Goal: Navigation & Orientation: Find specific page/section

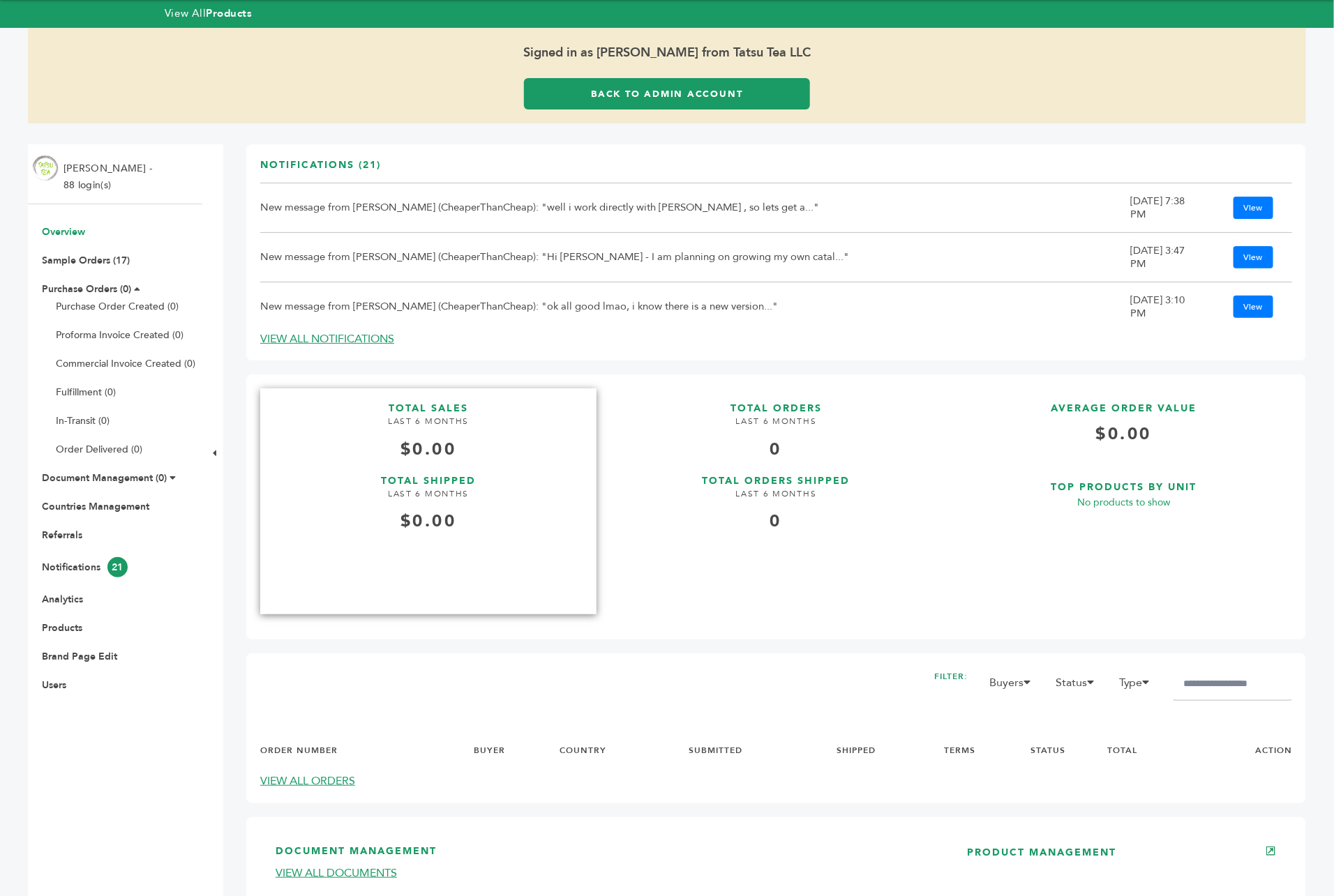
scroll to position [107, 0]
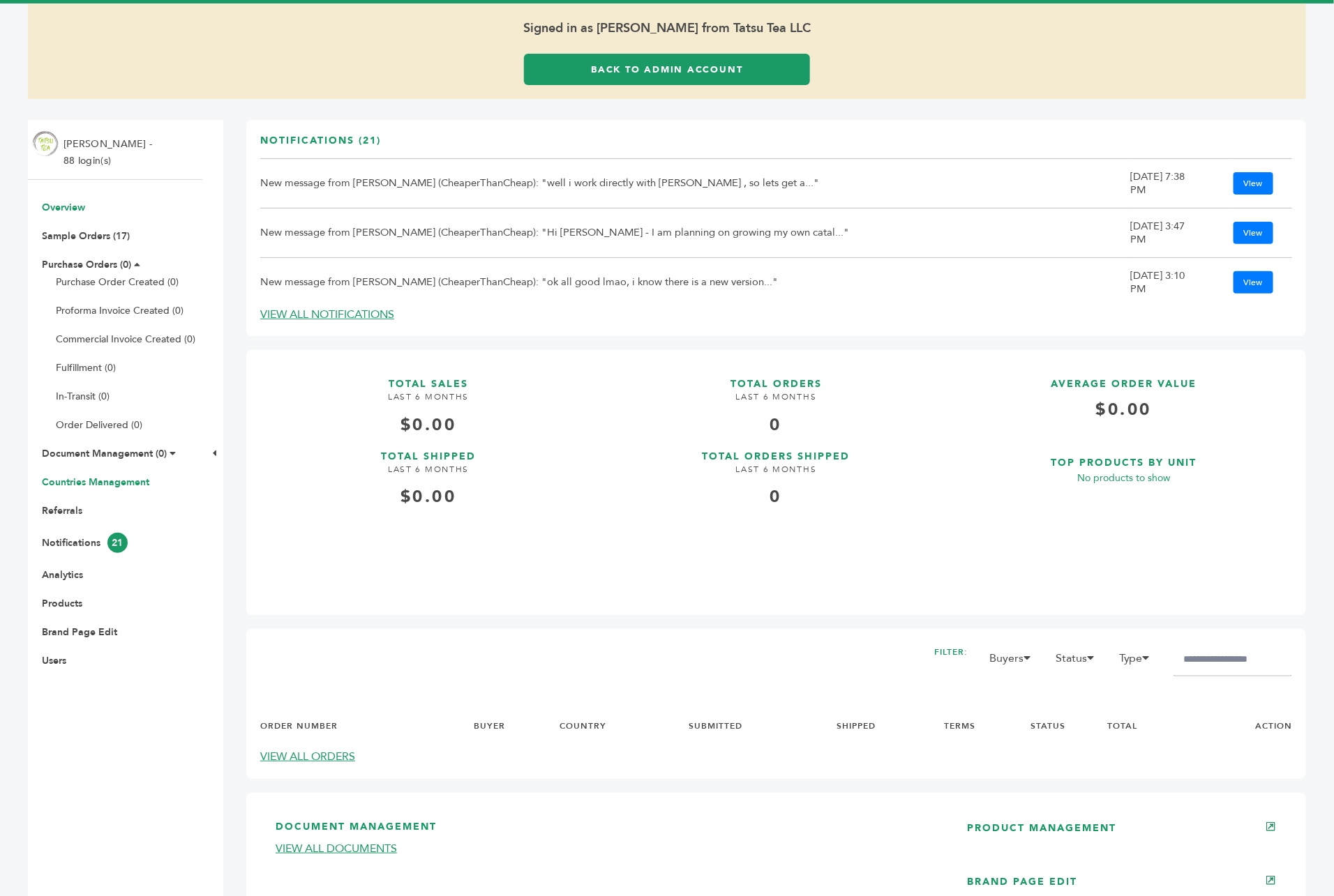
click at [106, 476] on link "Countries Management" at bounding box center [95, 482] width 108 height 13
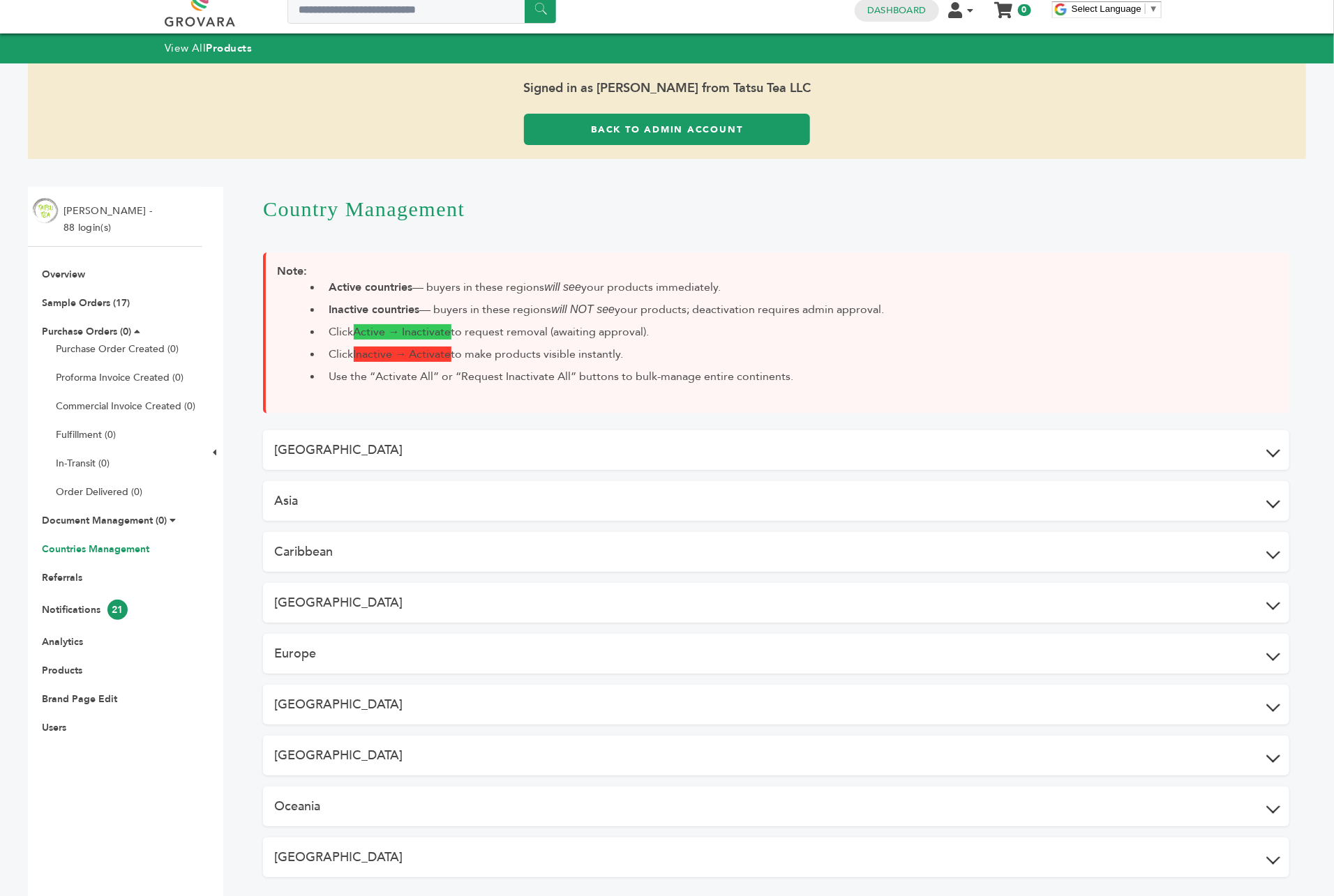
scroll to position [19, 0]
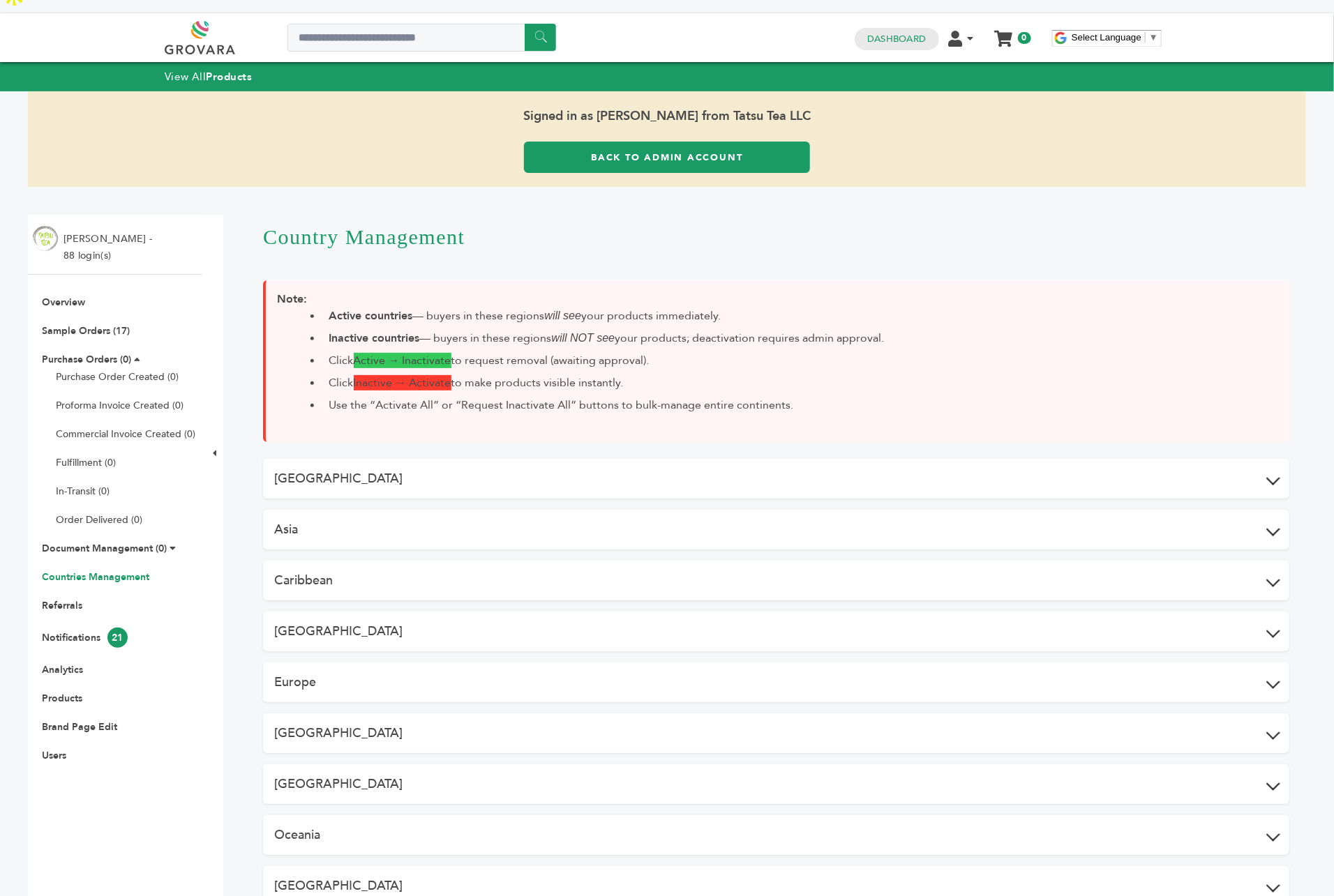
click at [381, 765] on button "North America" at bounding box center [776, 784] width 1026 height 39
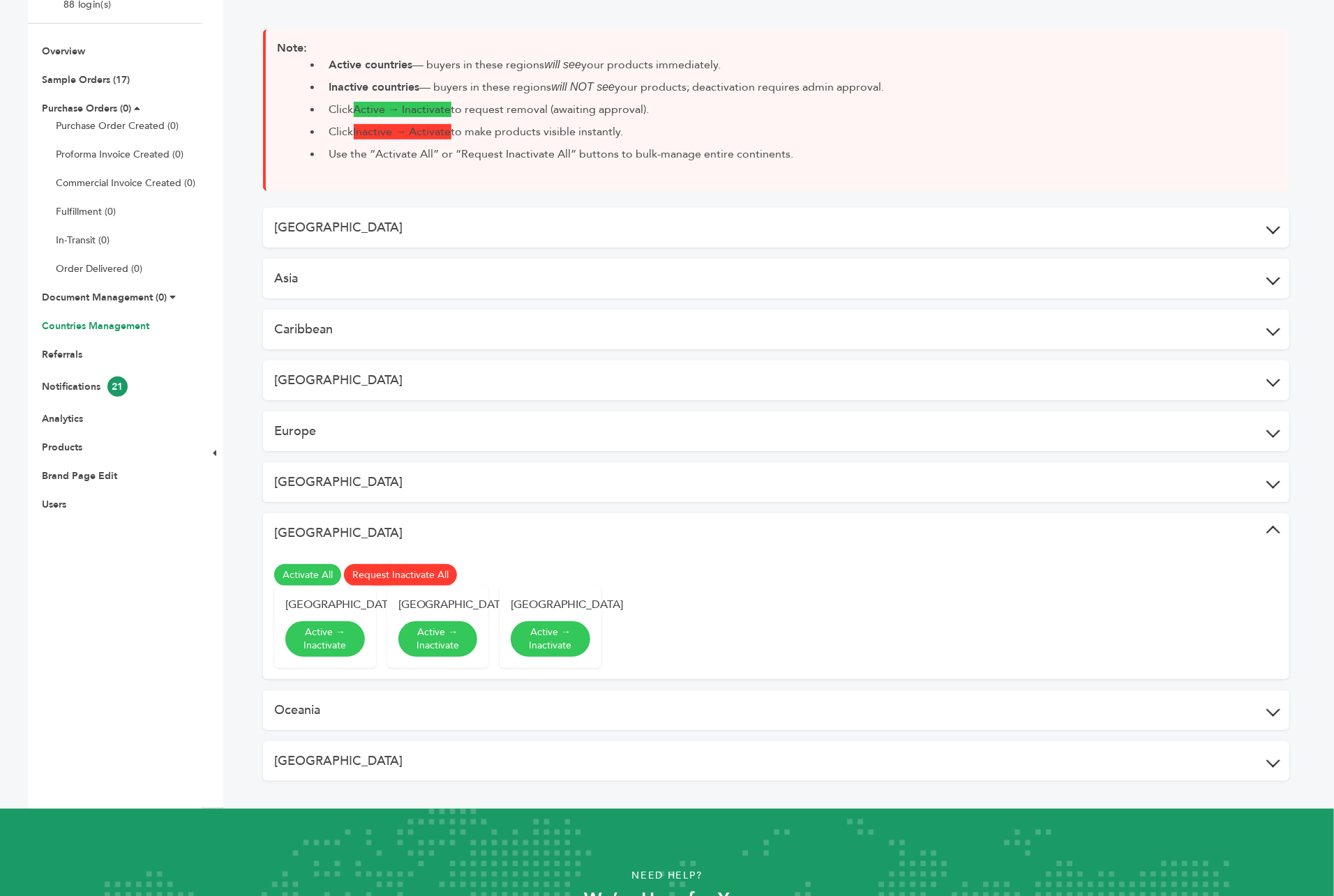
scroll to position [0, 0]
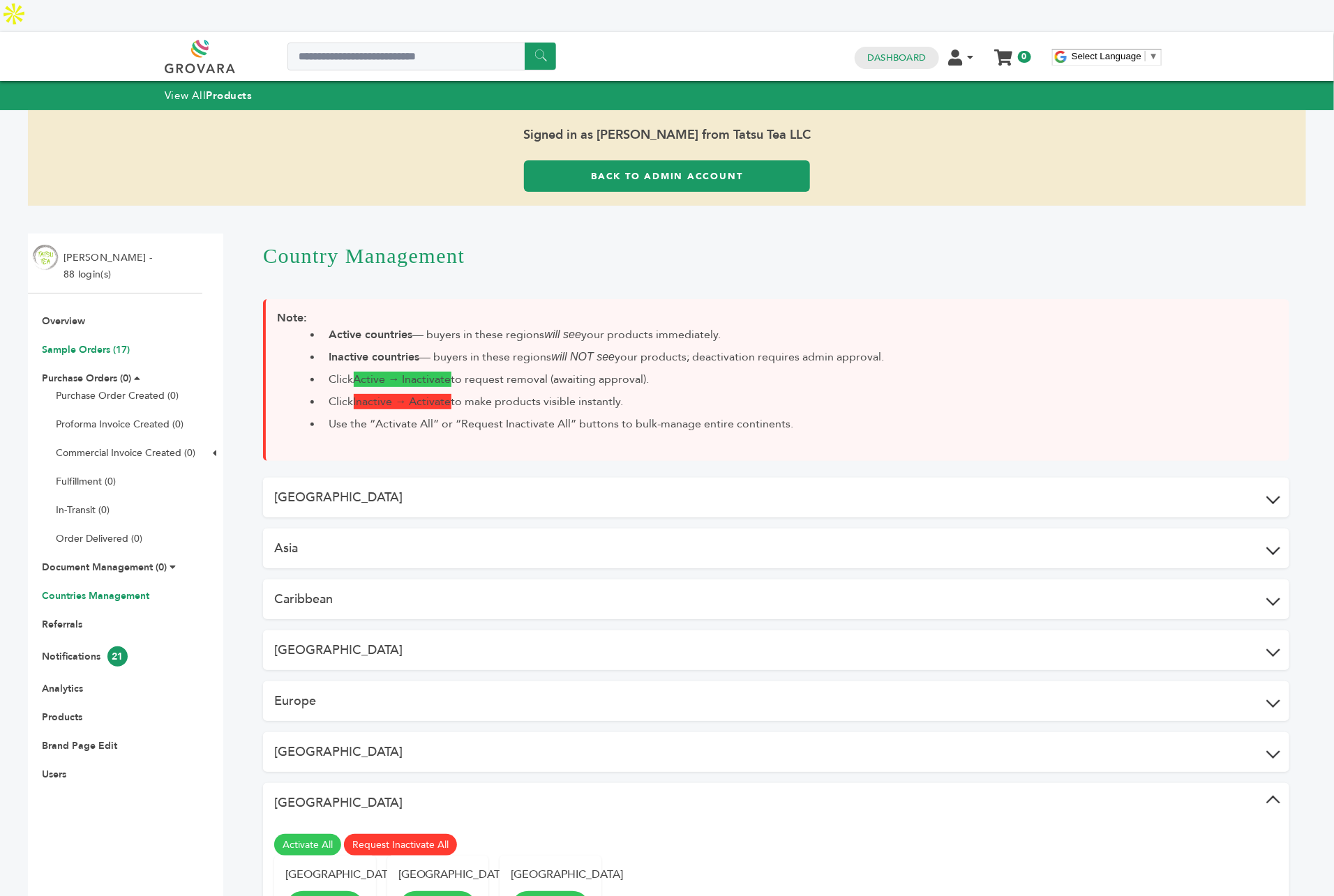
click at [74, 344] on link "Sample Orders (17)" at bounding box center [86, 350] width 88 height 13
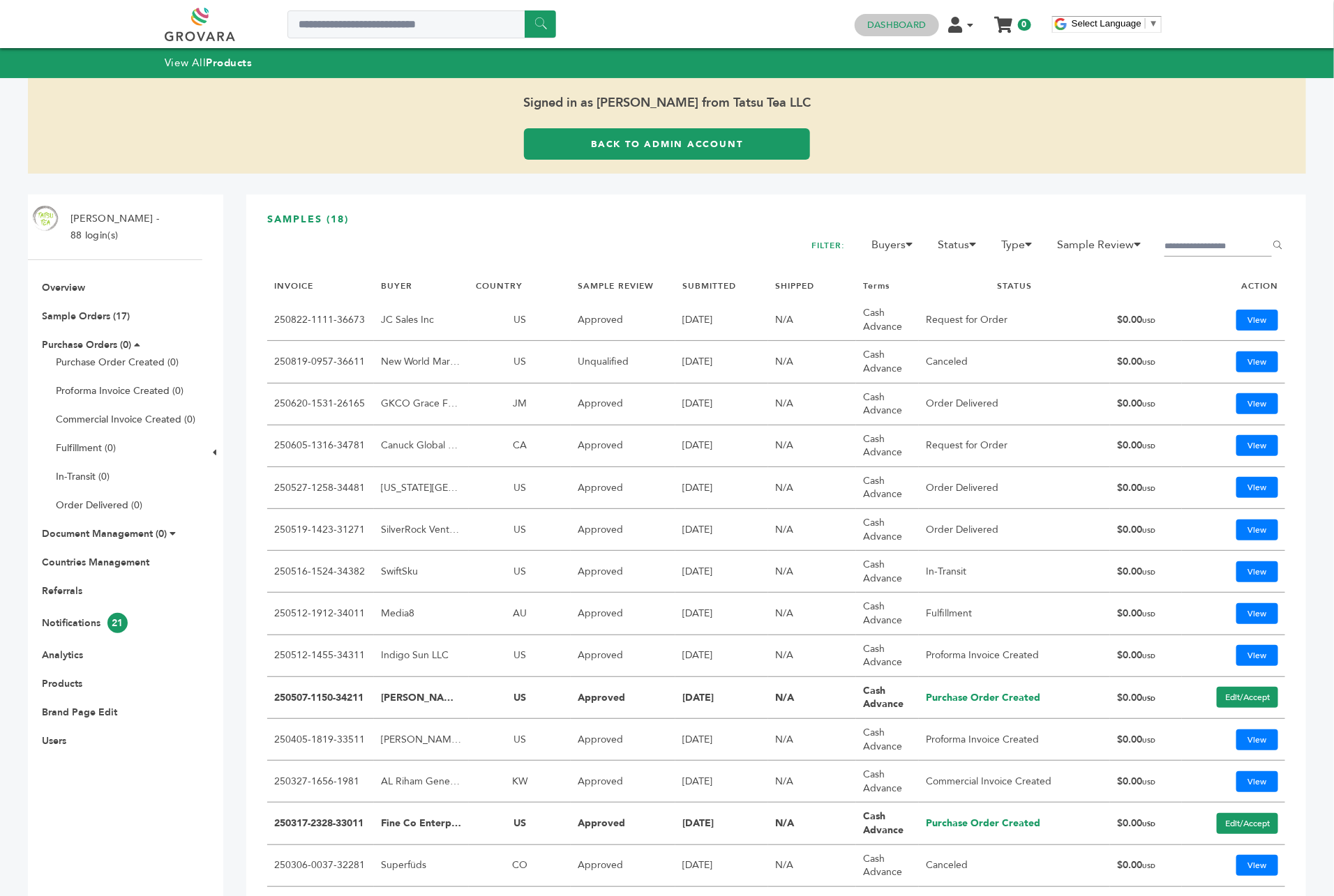
click at [896, 21] on link "Dashboard" at bounding box center [896, 25] width 59 height 12
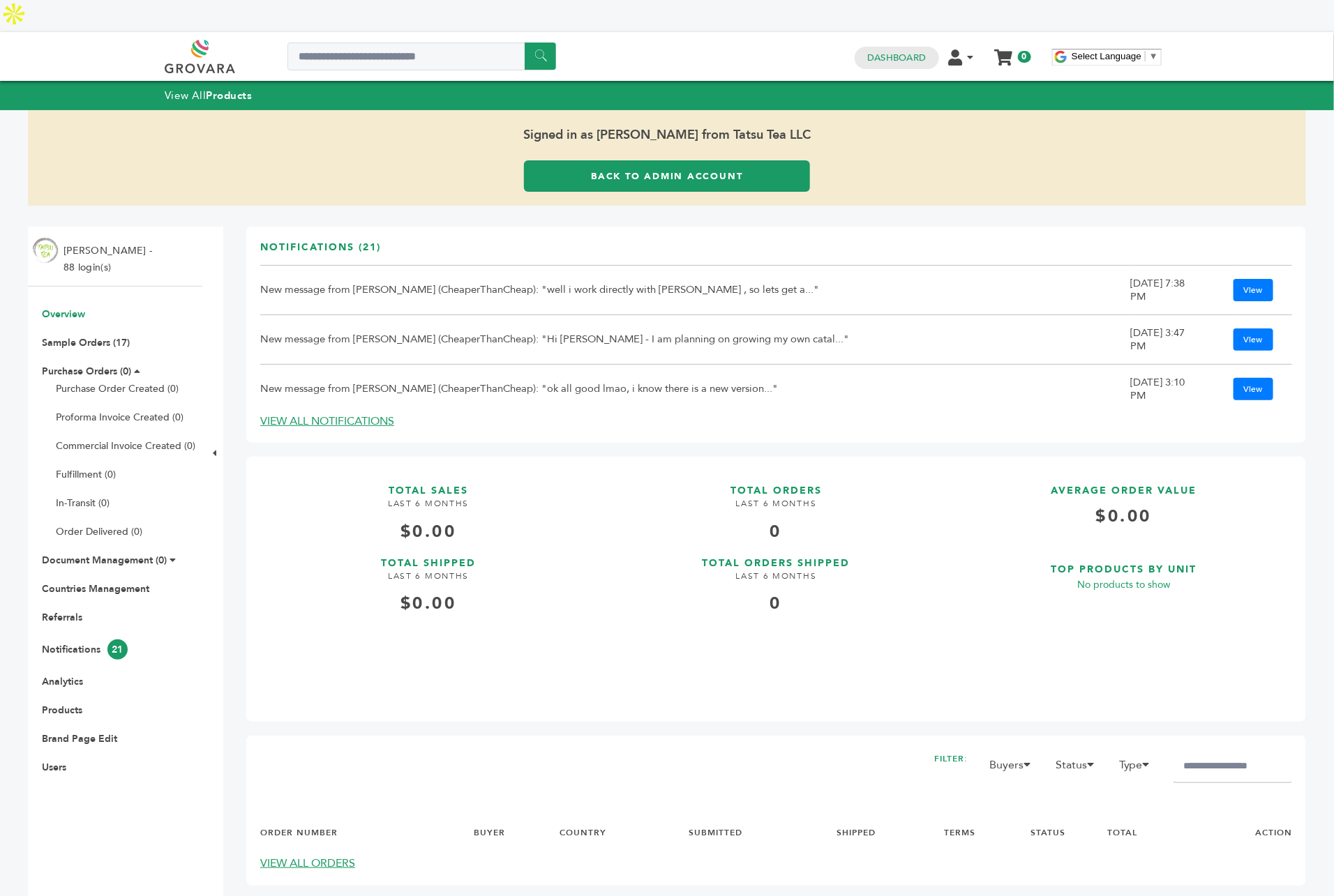
click at [719, 161] on link "Back to Admin Account" at bounding box center [666, 177] width 286 height 31
